Goal: Navigation & Orientation: Find specific page/section

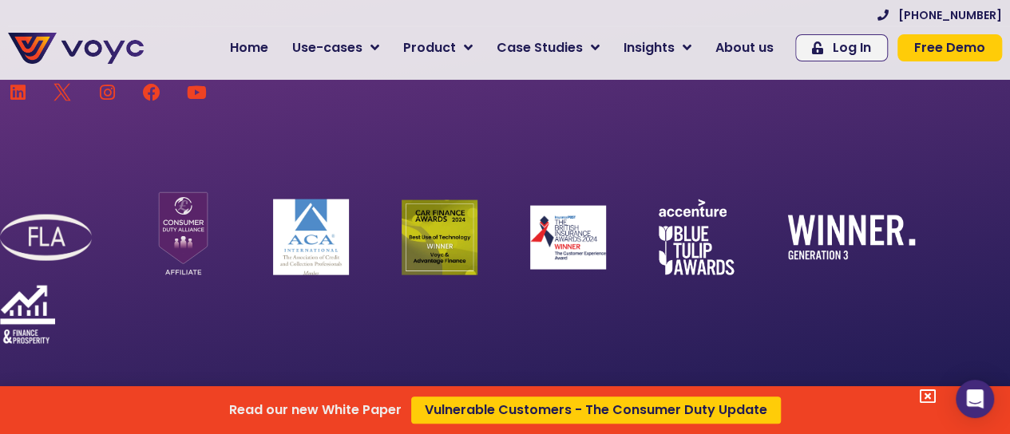
scroll to position [10706, 0]
click at [388, 52] on div "Read our new White Paper Vulnerable Customers - The Consumer Duty Update" at bounding box center [505, 217] width 1010 height 434
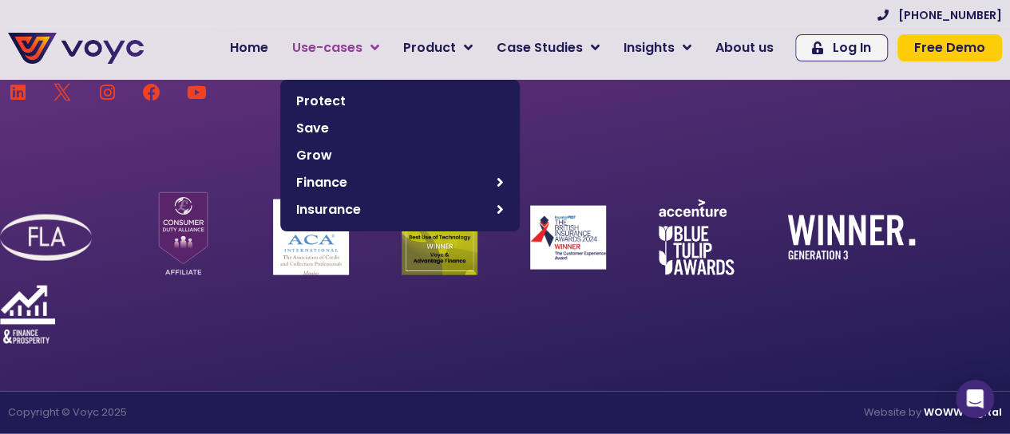
click at [379, 45] on icon at bounding box center [374, 48] width 9 height 14
